Goal: Find contact information: Find contact information

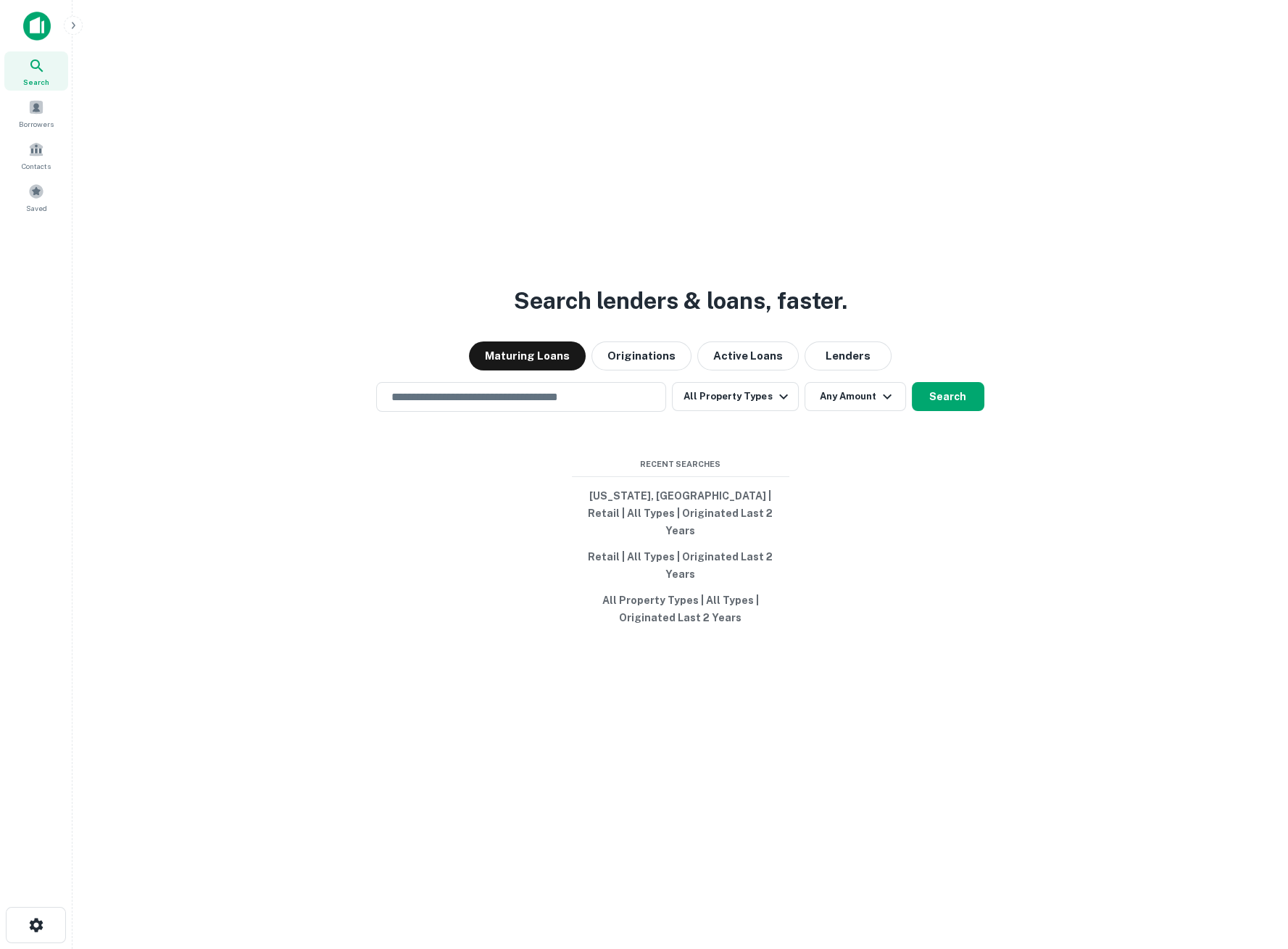
click at [44, 80] on span "Search" at bounding box center [36, 82] width 26 height 11
click at [41, 111] on span at bounding box center [36, 107] width 16 height 16
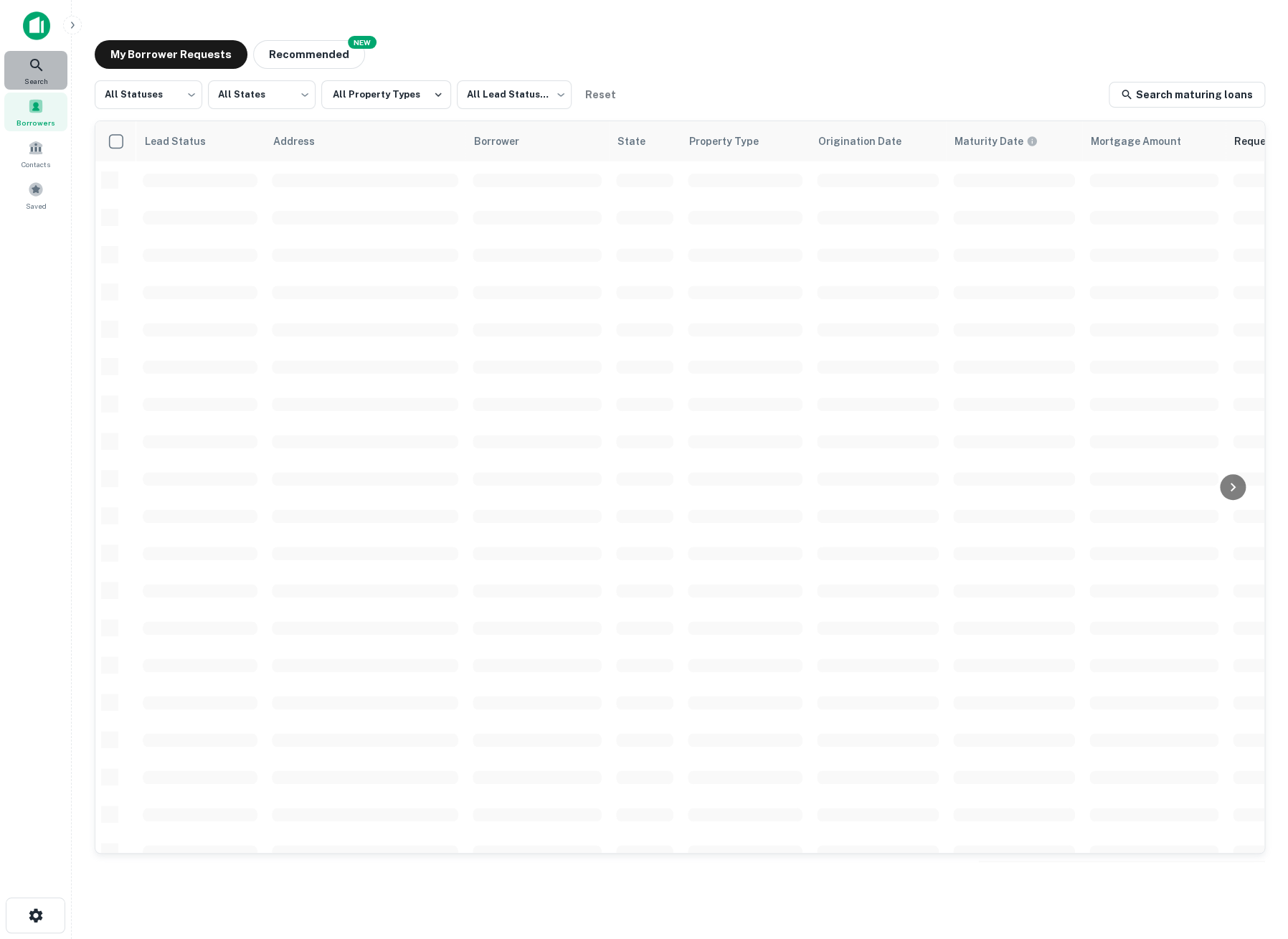
click at [38, 75] on div "Search" at bounding box center [36, 70] width 63 height 39
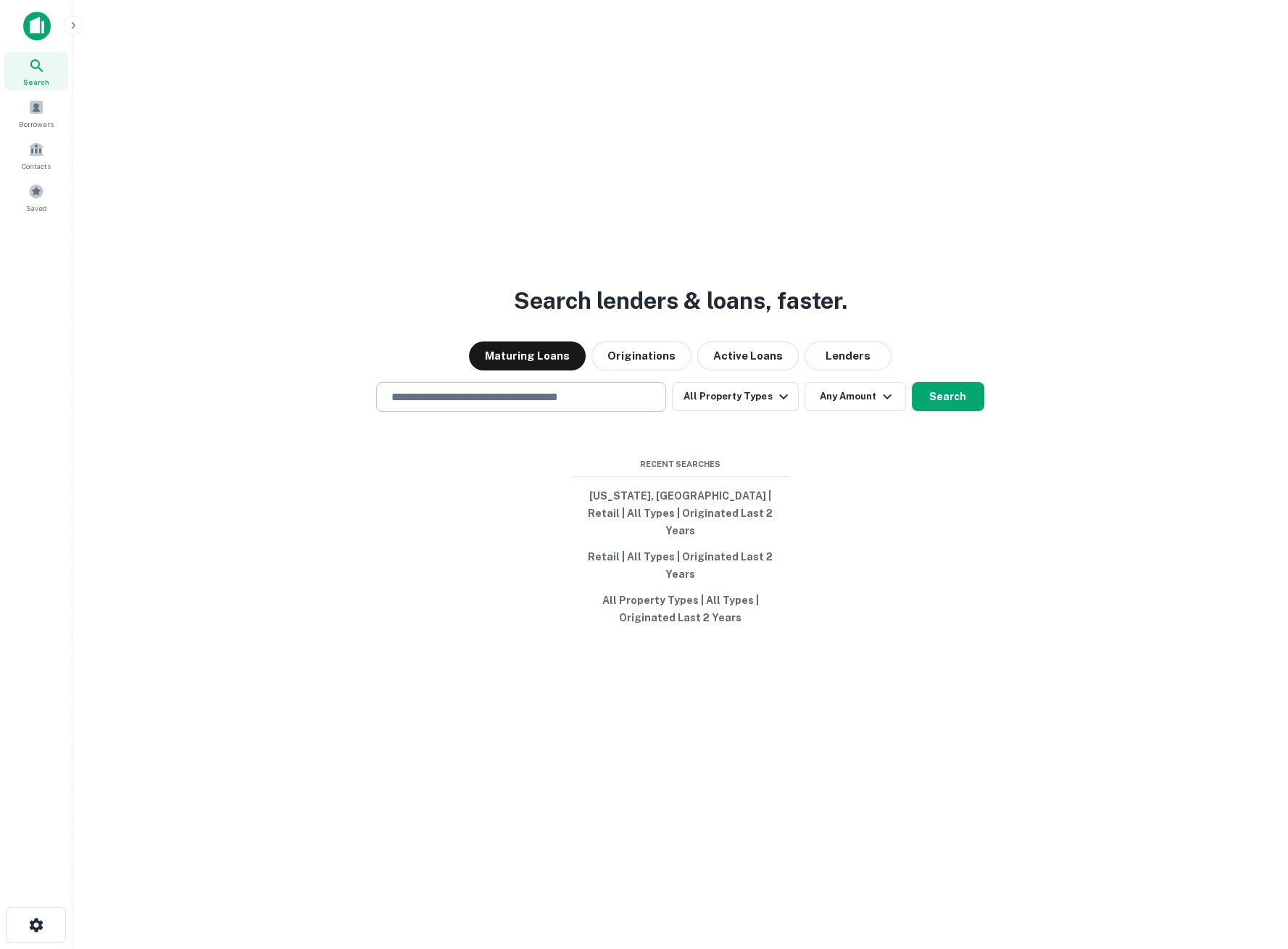
click at [485, 405] on input "text" at bounding box center [521, 397] width 277 height 17
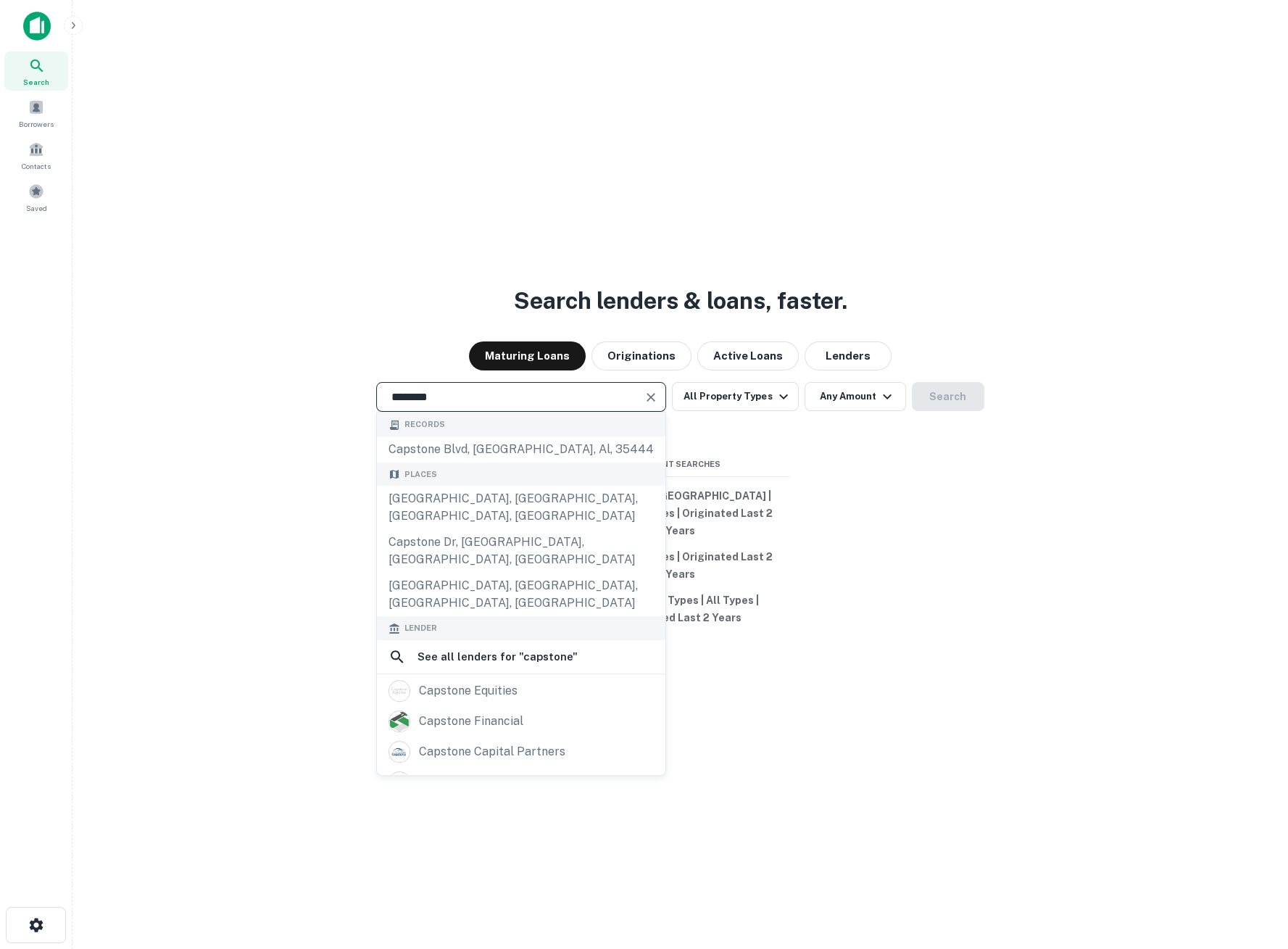
type input "********"
click at [452, 741] on div "capstone capital partners" at bounding box center [492, 752] width 147 height 22
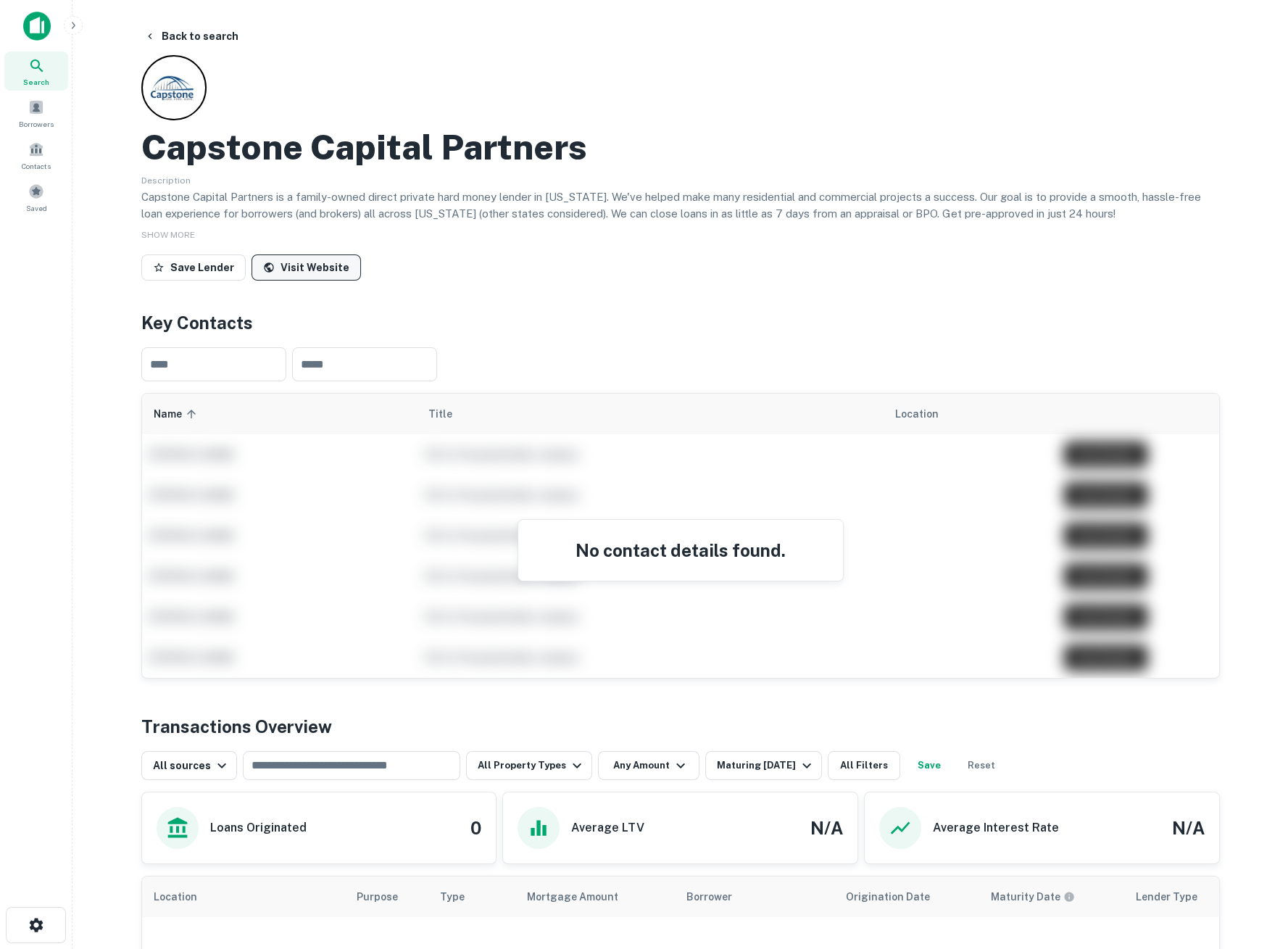
click at [296, 277] on link "Visit Website" at bounding box center [306, 268] width 110 height 26
